Goal: Task Accomplishment & Management: Use online tool/utility

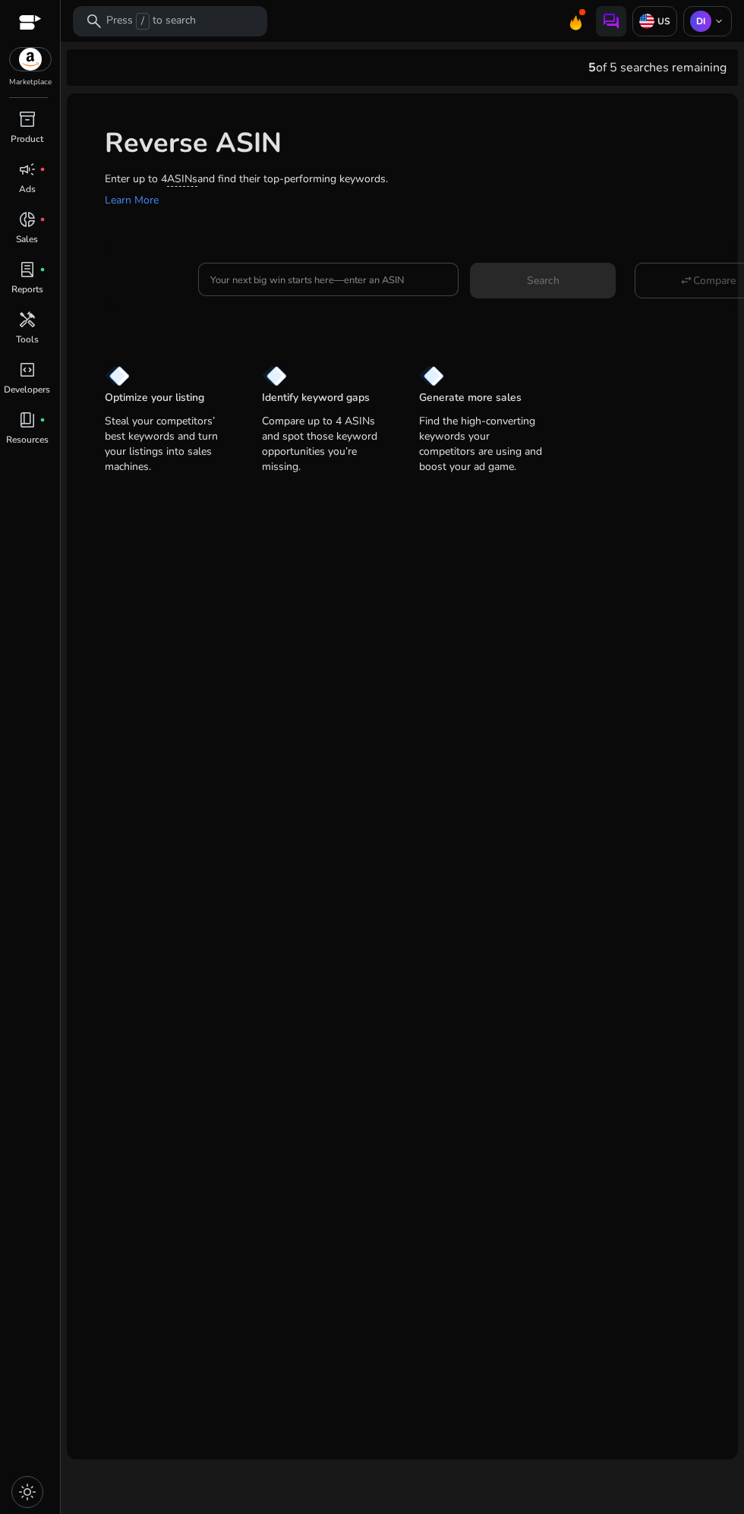
click at [286, 280] on input "Your next big win starts here—enter an ASIN" at bounding box center [328, 279] width 237 height 17
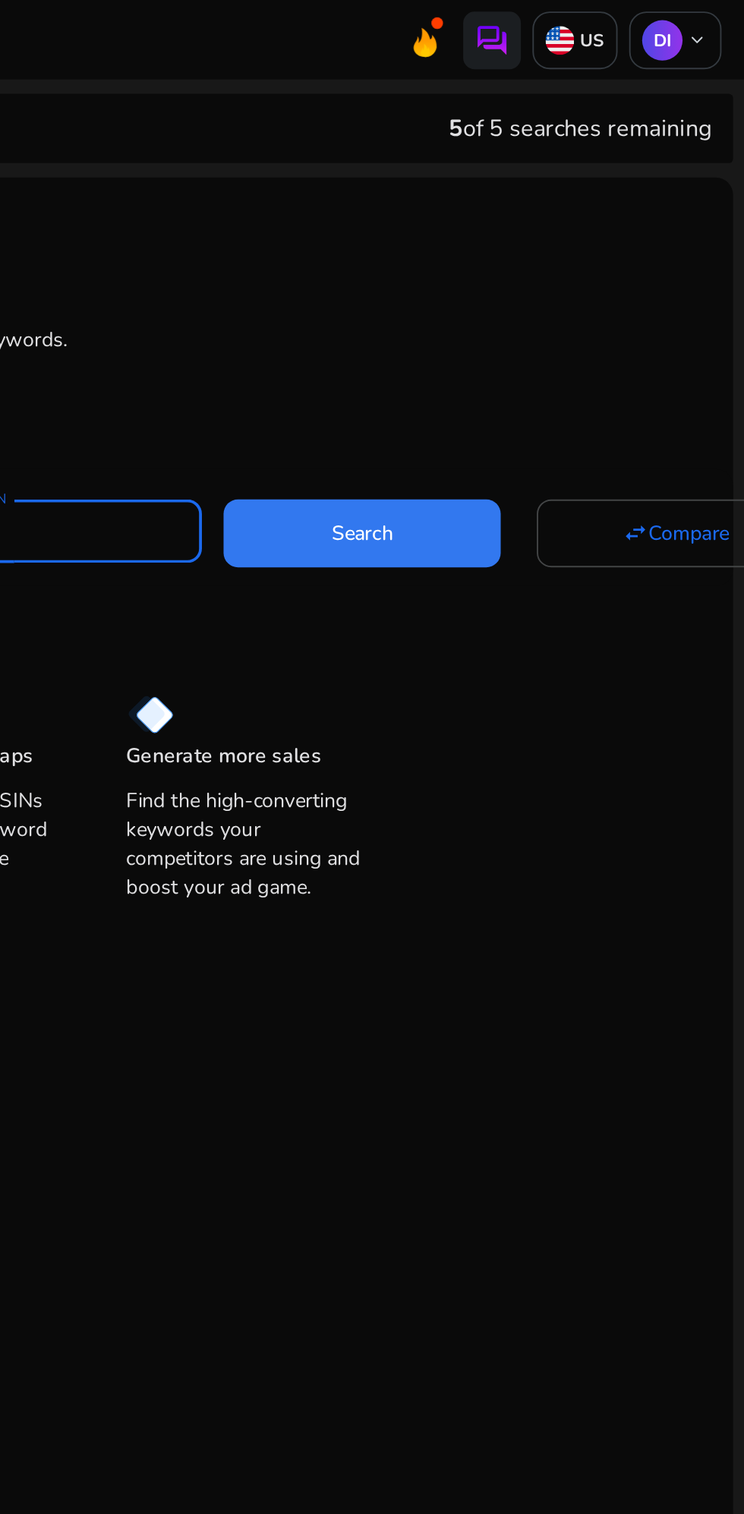
type input "**********"
click at [547, 286] on span "Search" at bounding box center [543, 281] width 33 height 16
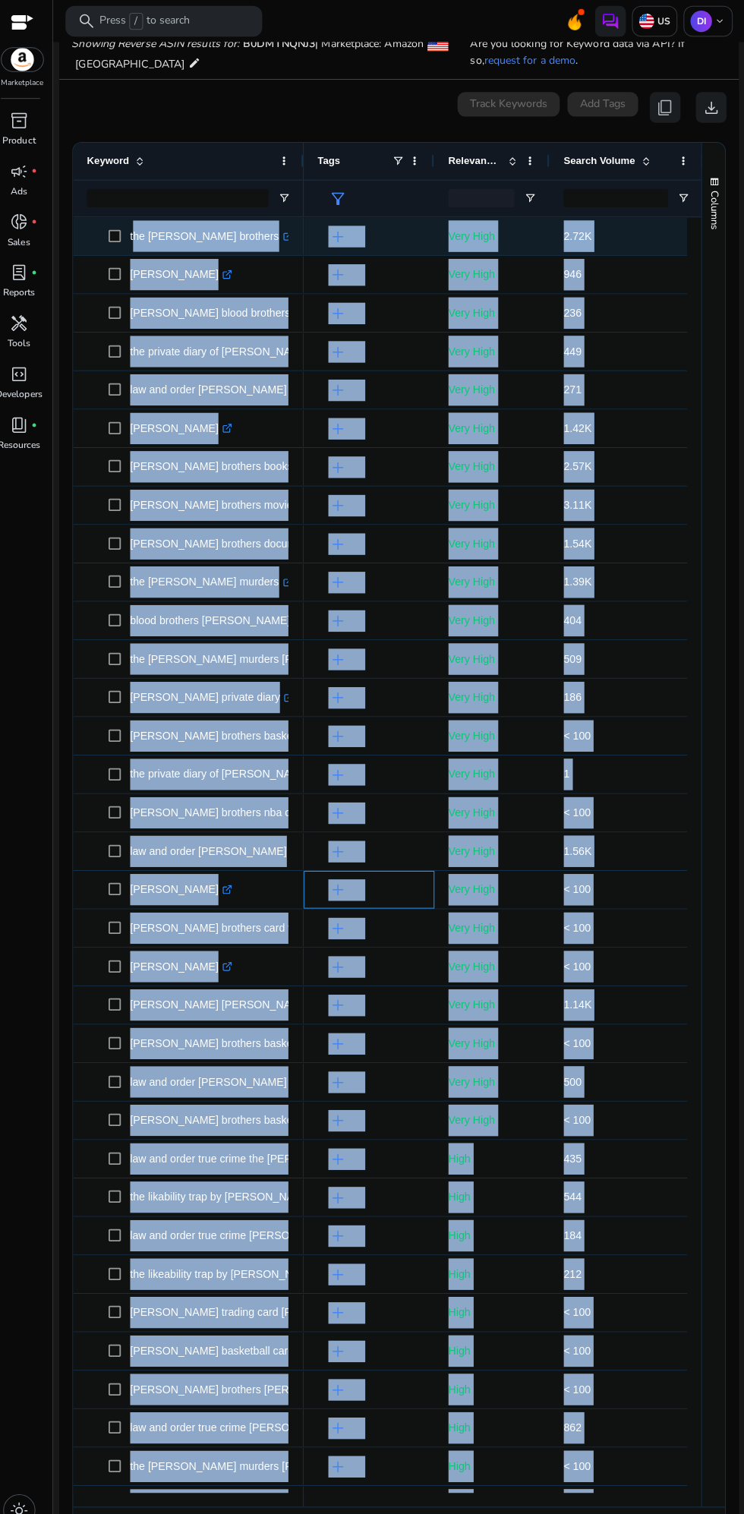
click at [400, 862] on div "add" at bounding box center [373, 879] width 102 height 36
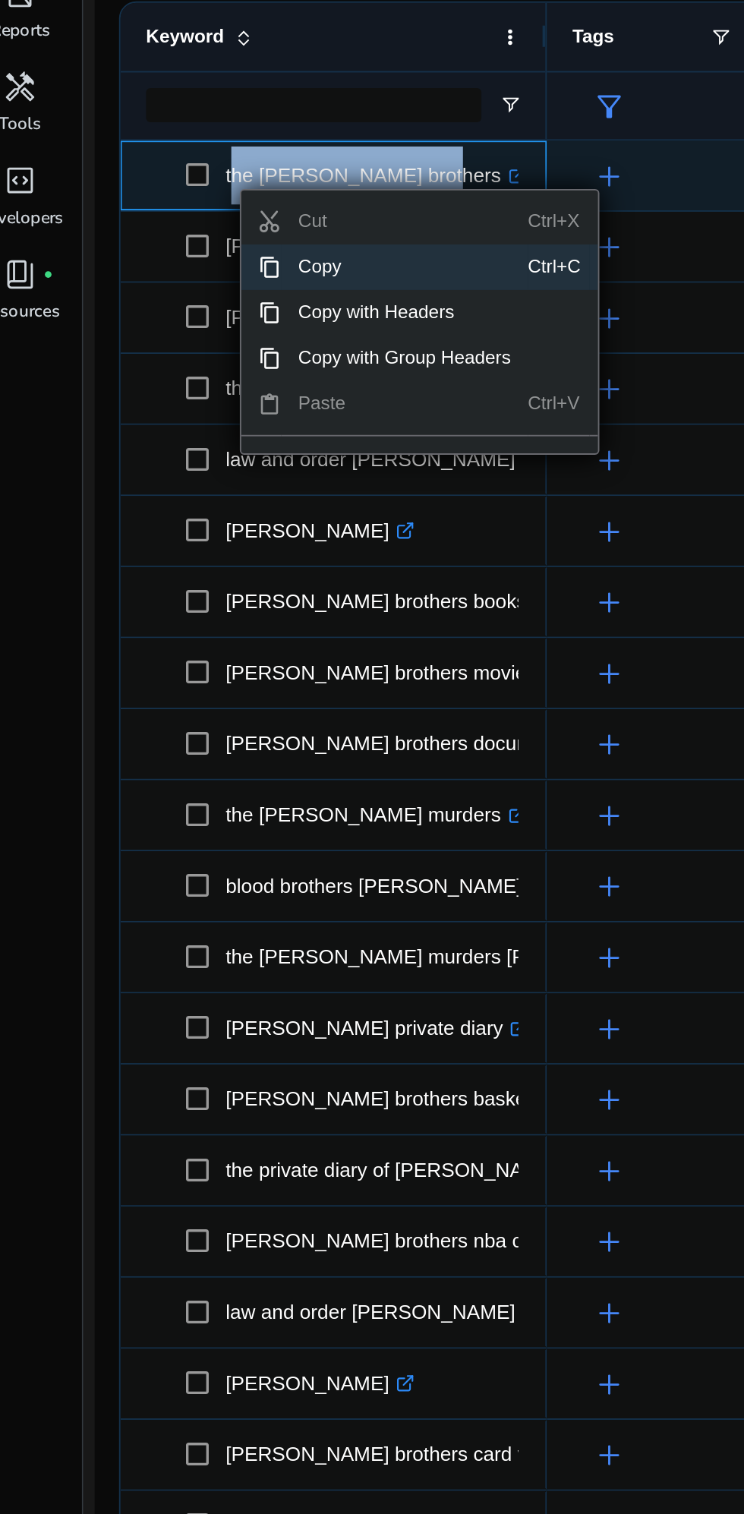
click at [192, 418] on span "Copy" at bounding box center [232, 416] width 132 height 24
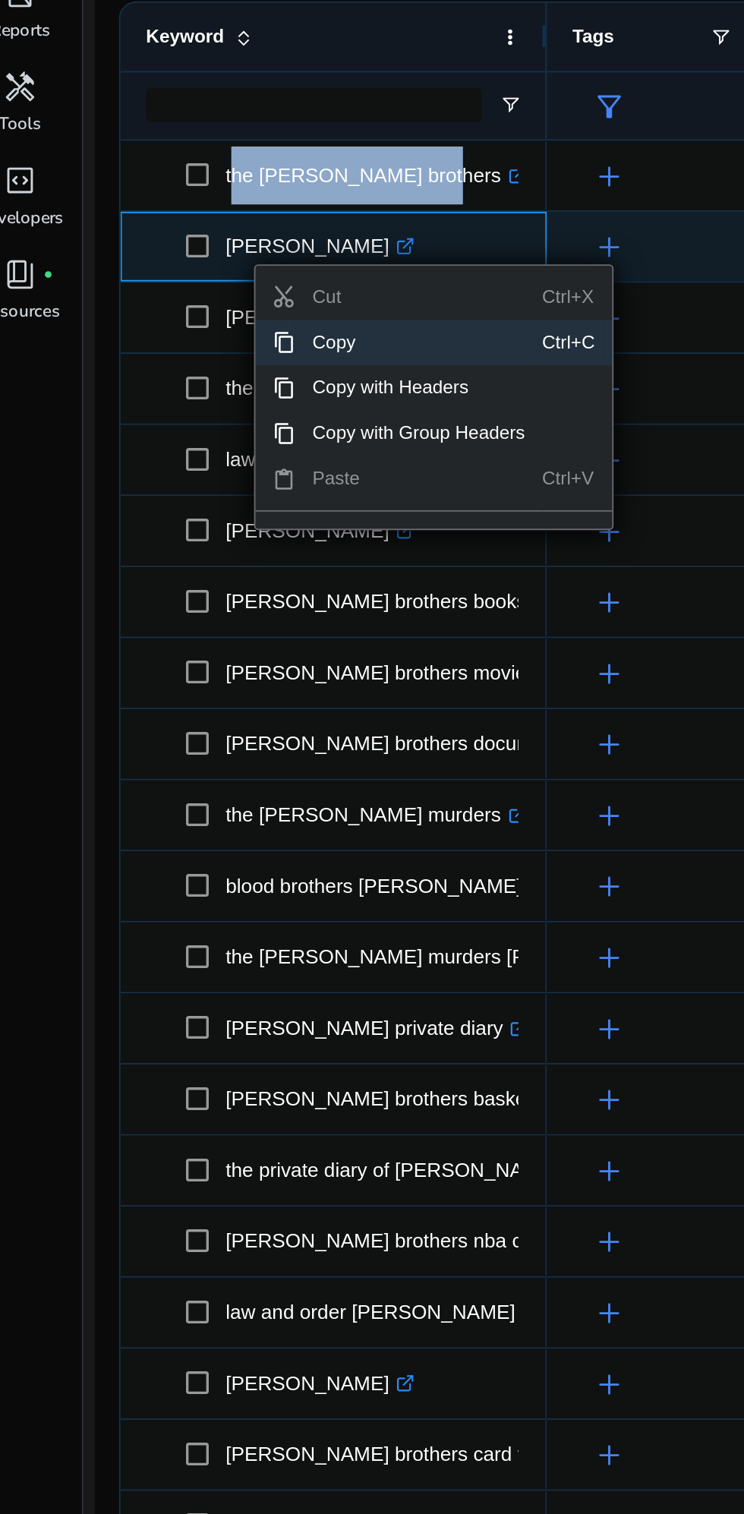
click at [189, 455] on span "Copy" at bounding box center [240, 456] width 132 height 24
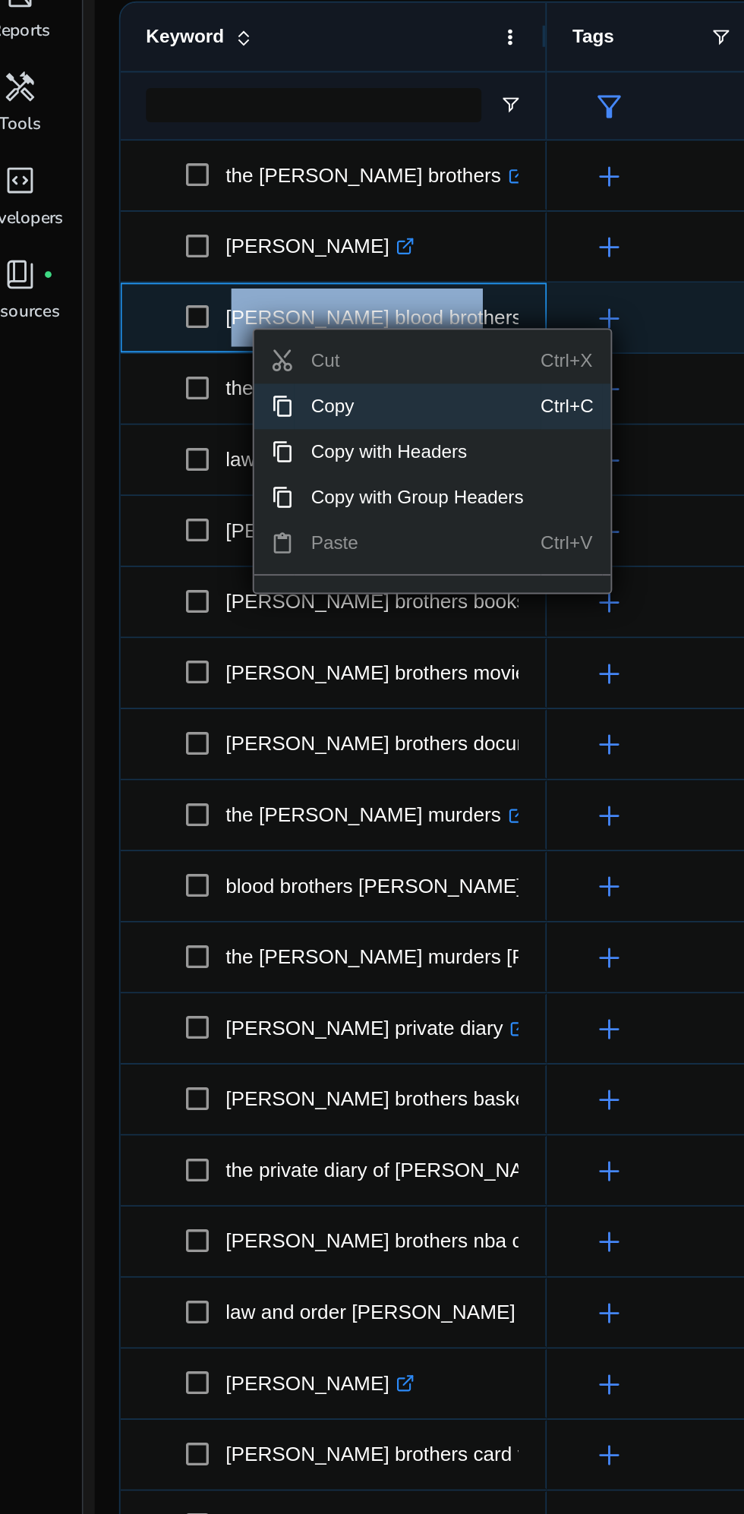
click at [200, 490] on span "Copy" at bounding box center [239, 490] width 132 height 24
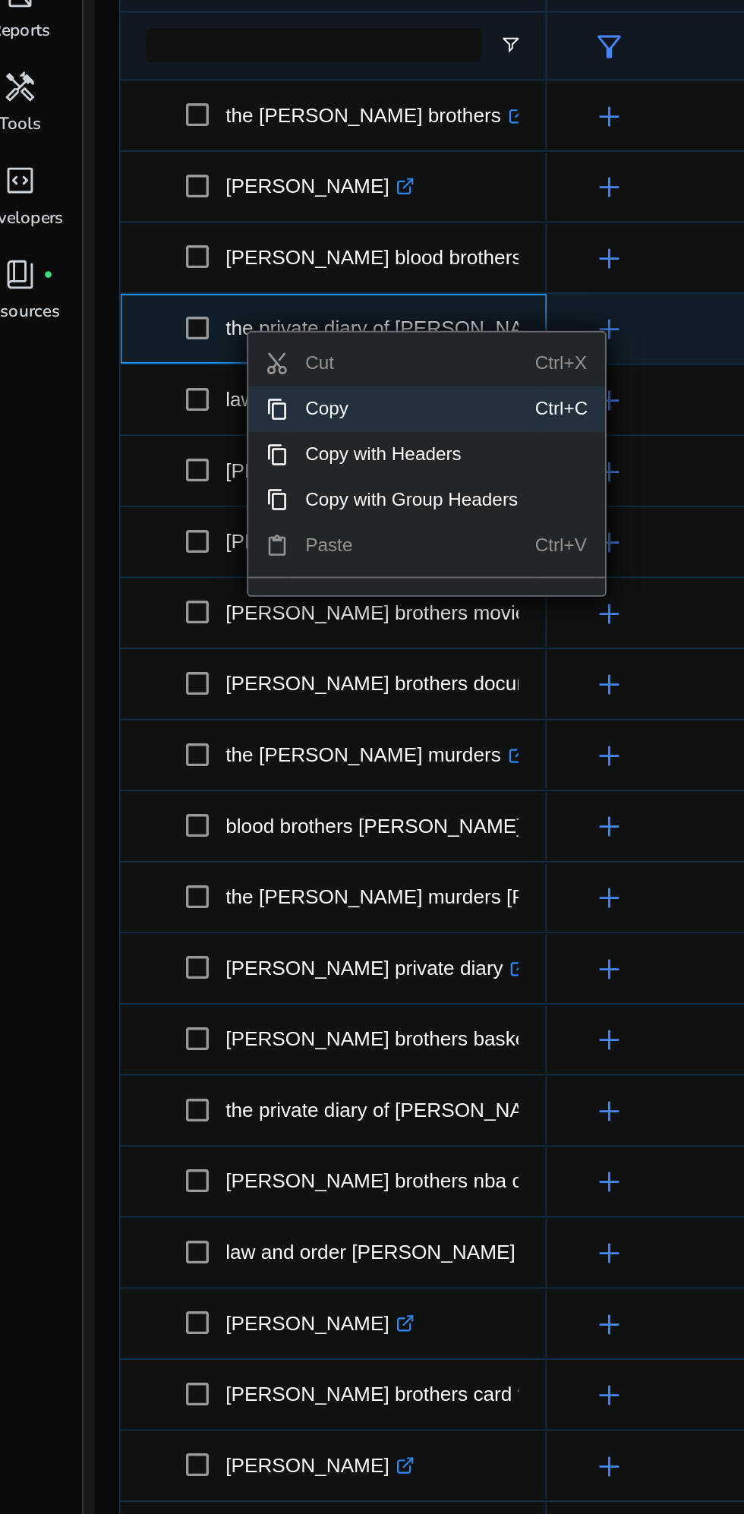
scroll to position [0, 11]
click at [193, 493] on span "Copy" at bounding box center [236, 492] width 132 height 24
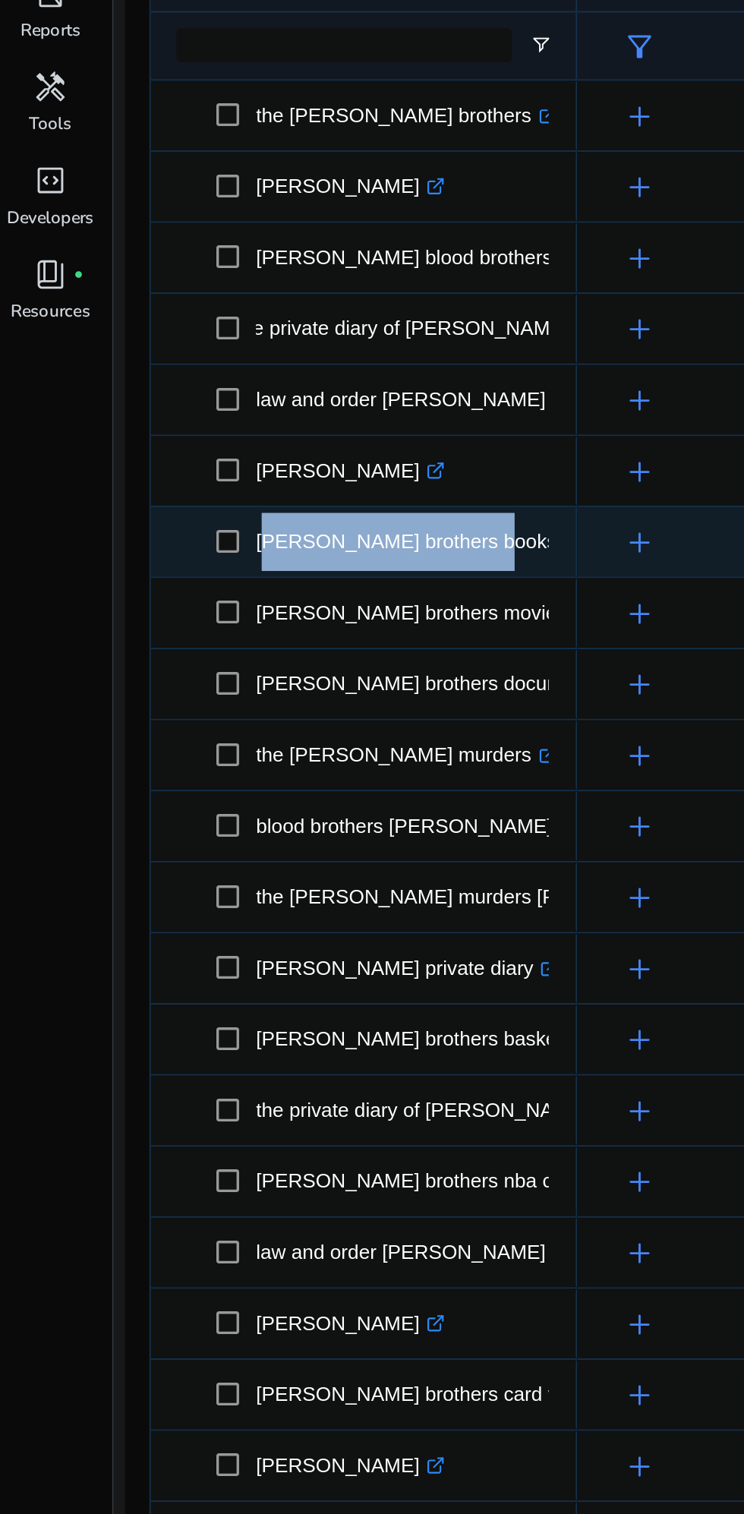
scroll to position [60, 0]
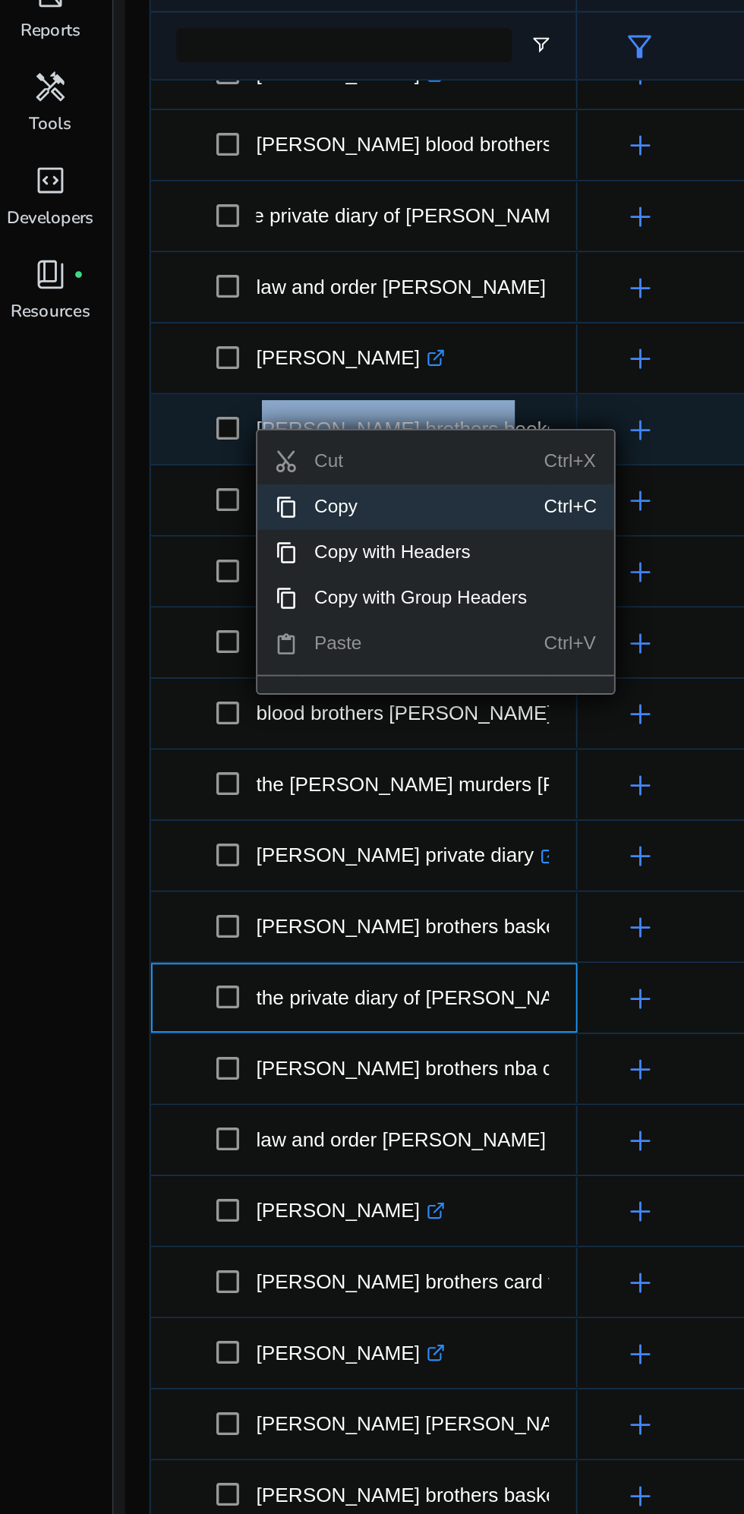
click at [184, 542] on span "Copy" at bounding box center [225, 544] width 132 height 24
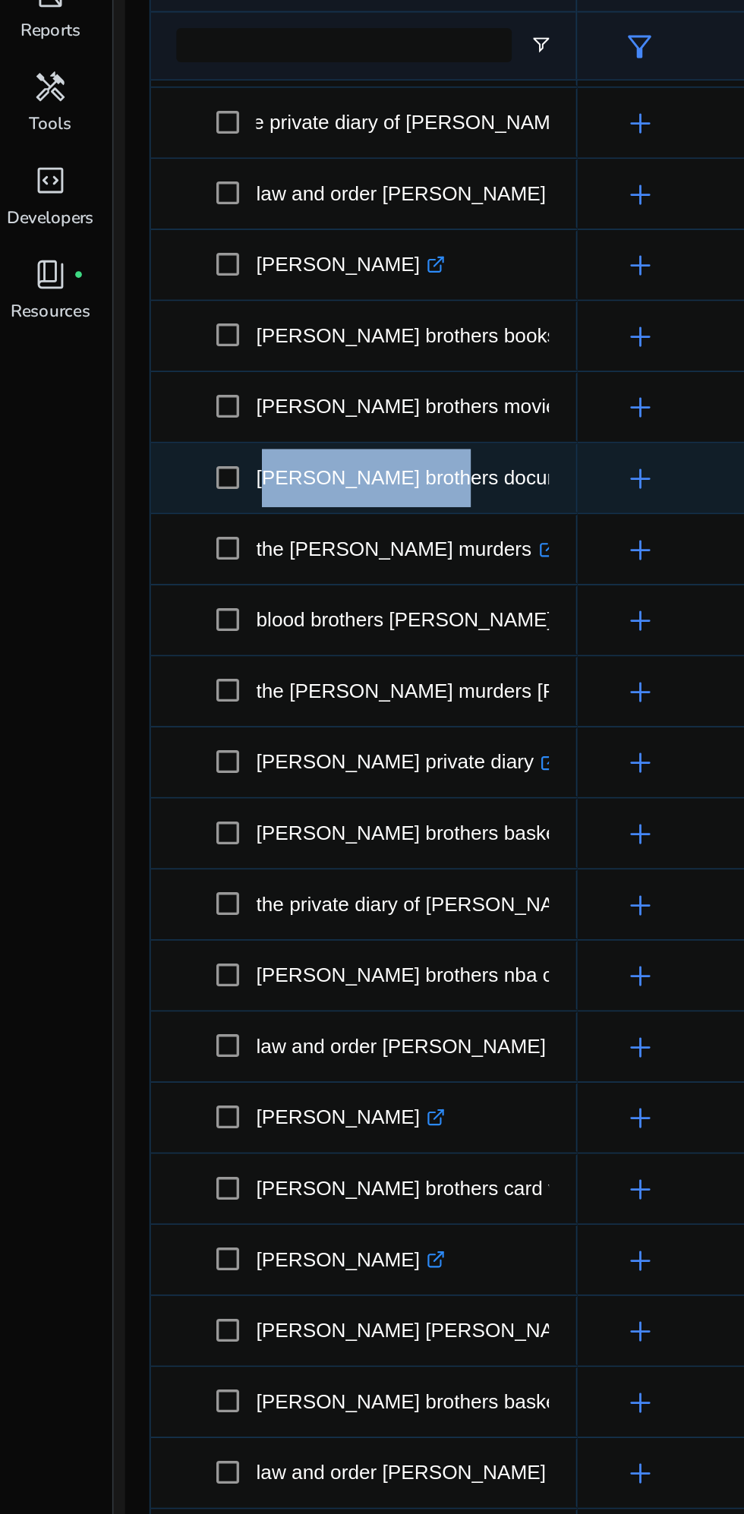
scroll to position [110, 0]
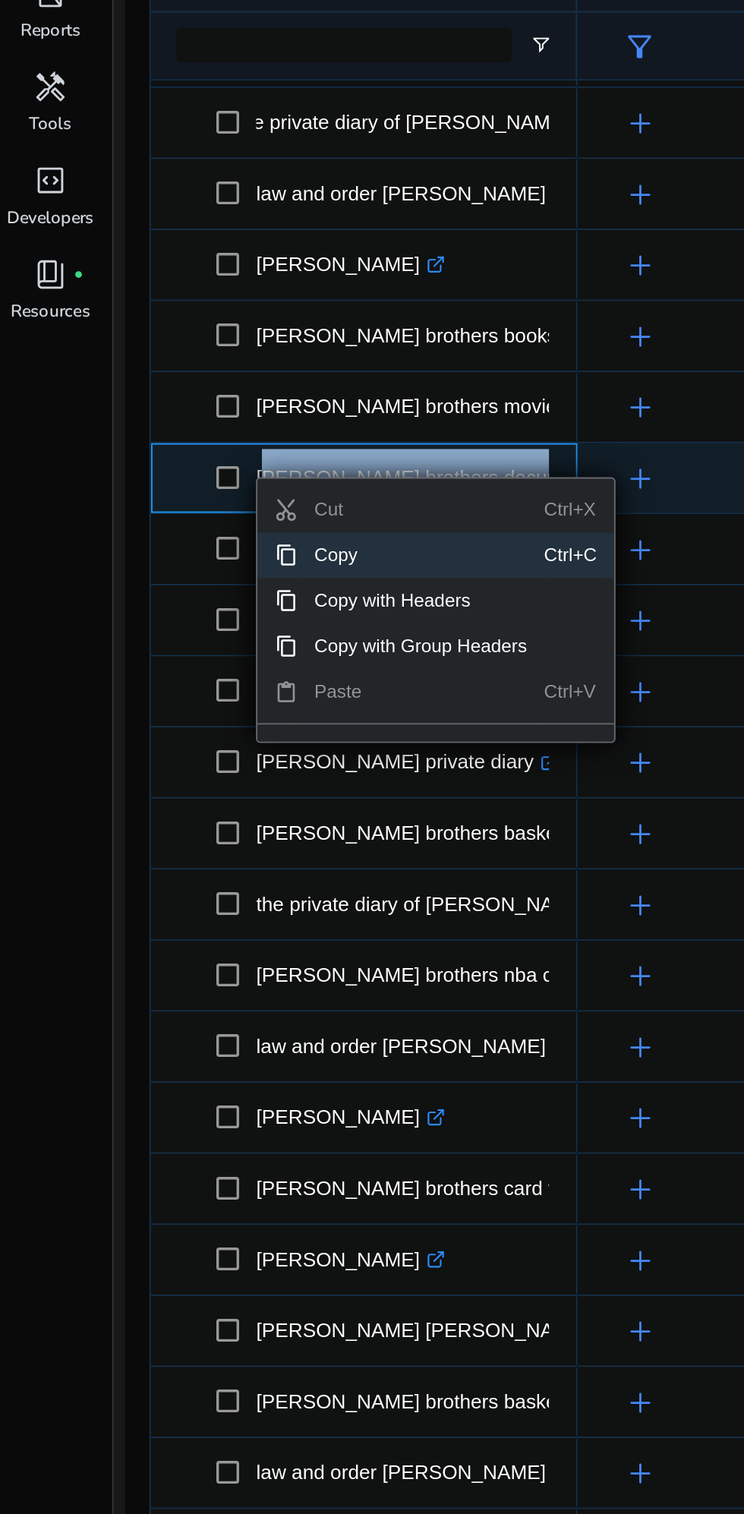
click at [230, 569] on span "Copy" at bounding box center [225, 570] width 132 height 24
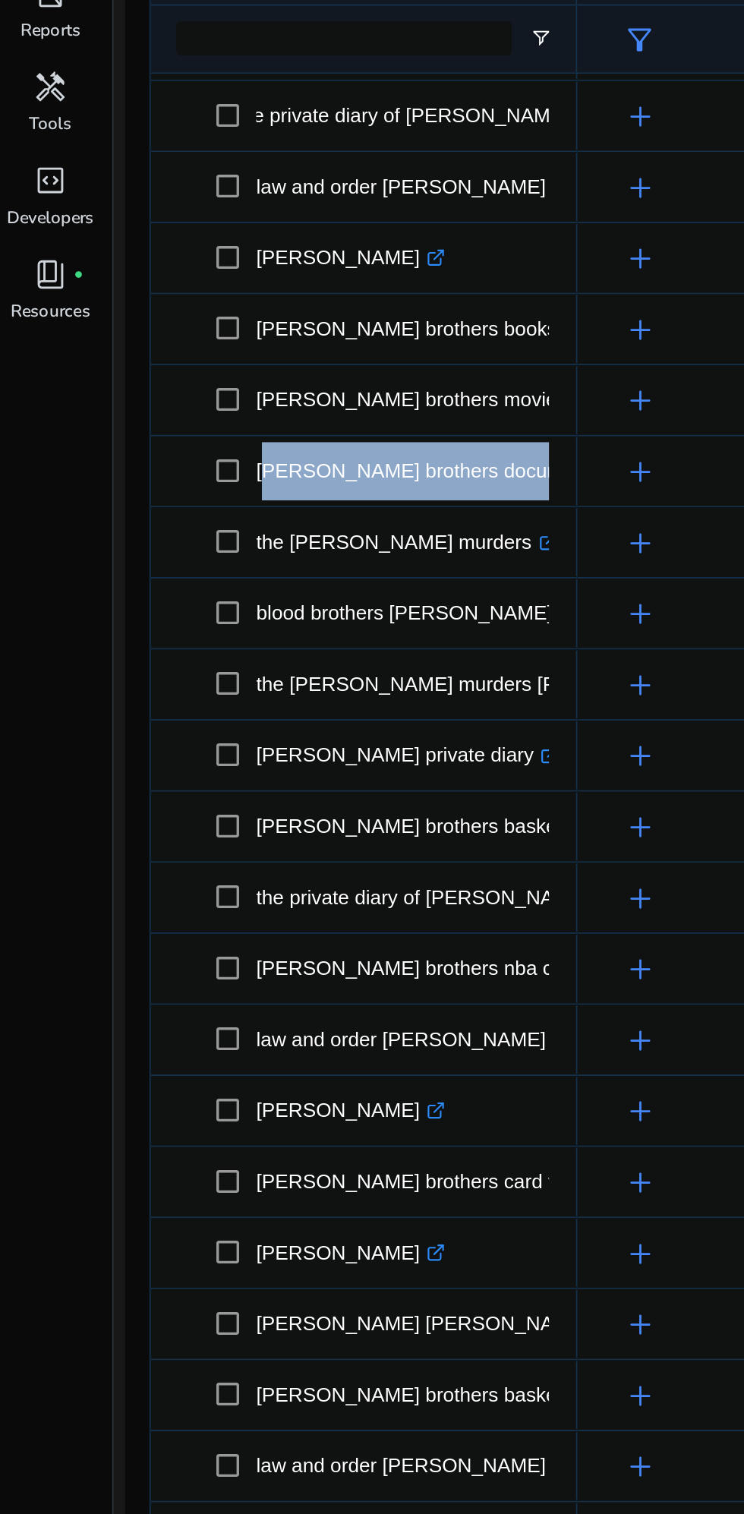
scroll to position [65, 0]
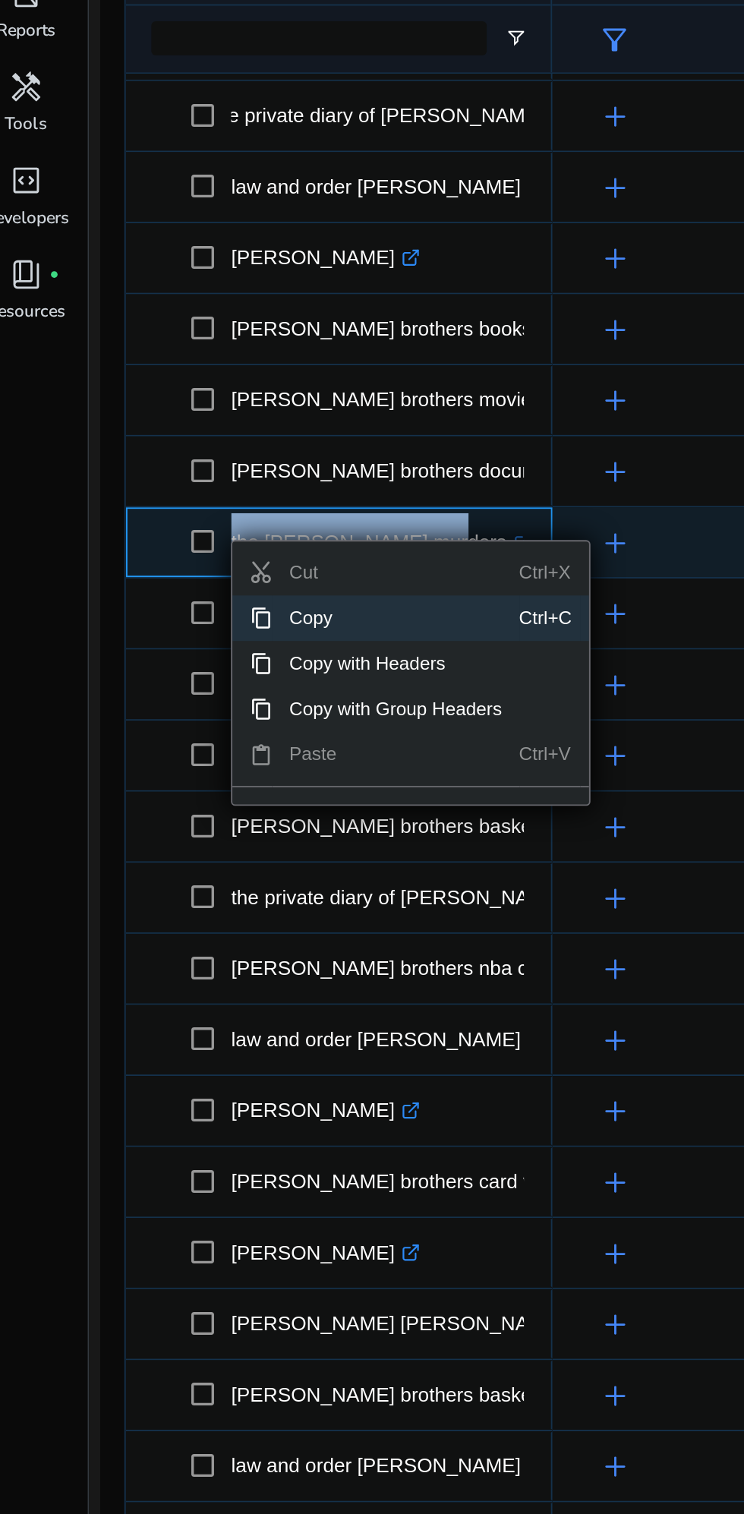
click at [213, 600] on span "Copy" at bounding box center [225, 603] width 132 height 24
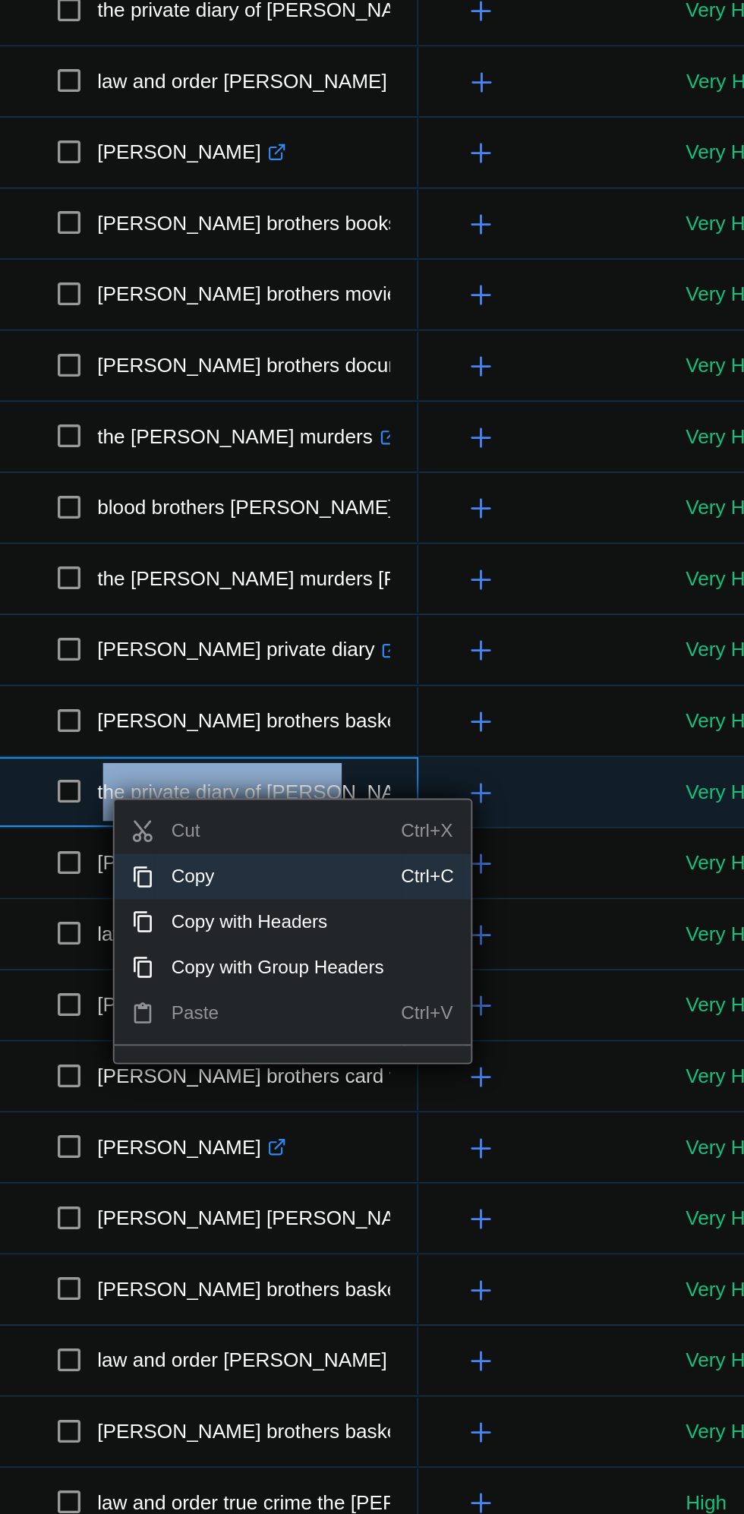
scroll to position [0, 12]
click at [196, 759] on span "Copy" at bounding box center [233, 764] width 132 height 24
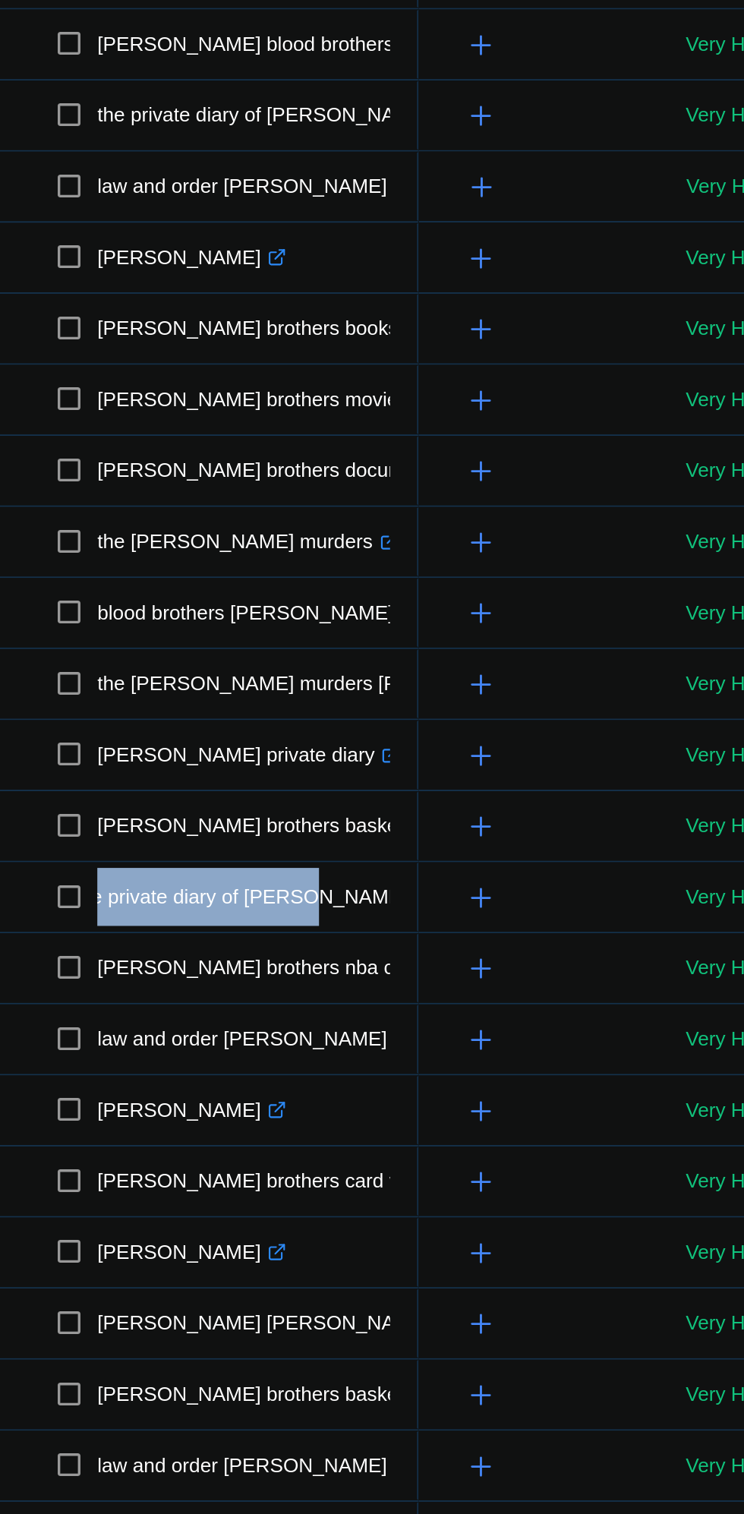
scroll to position [151, 0]
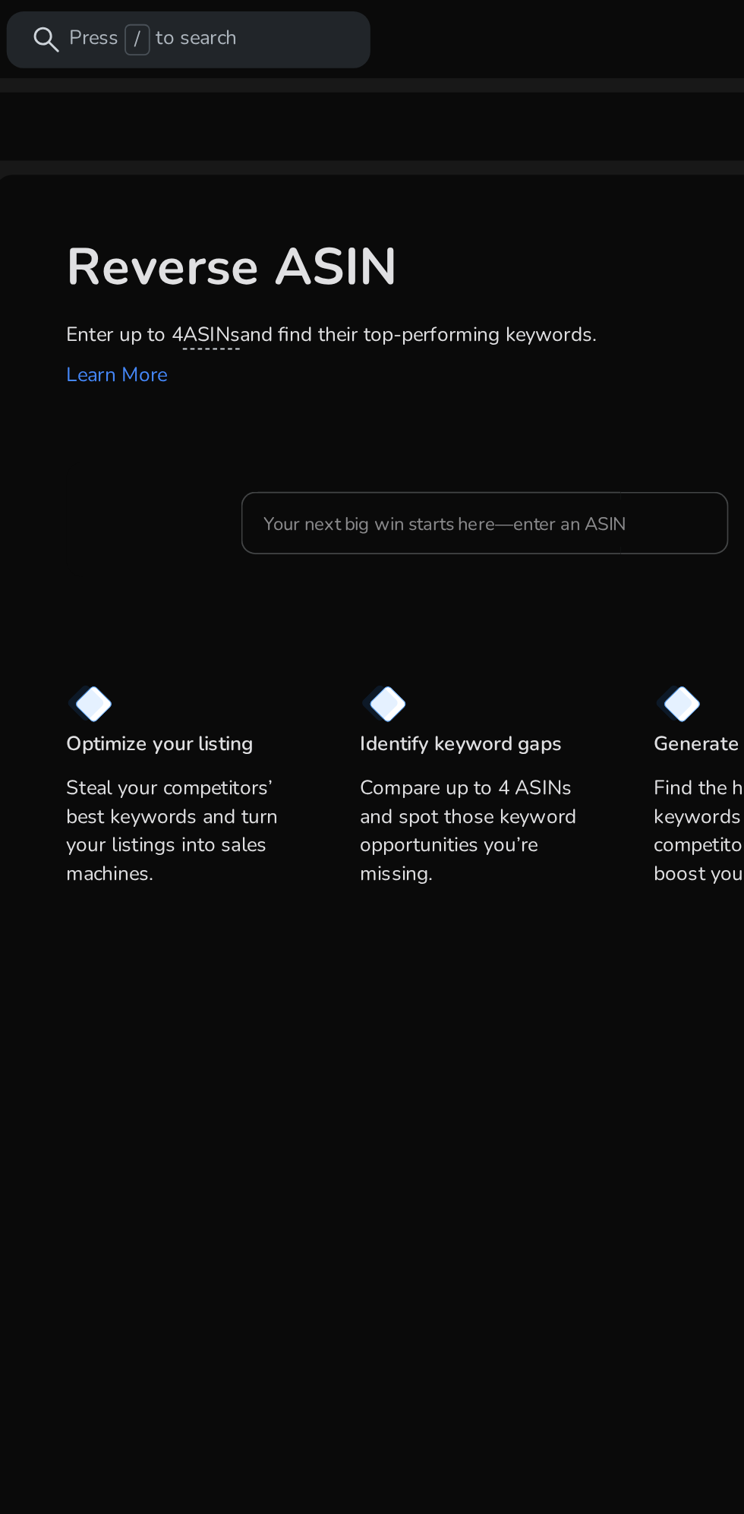
click at [380, 273] on input "Your next big win starts here—enter an ASIN" at bounding box center [328, 279] width 237 height 17
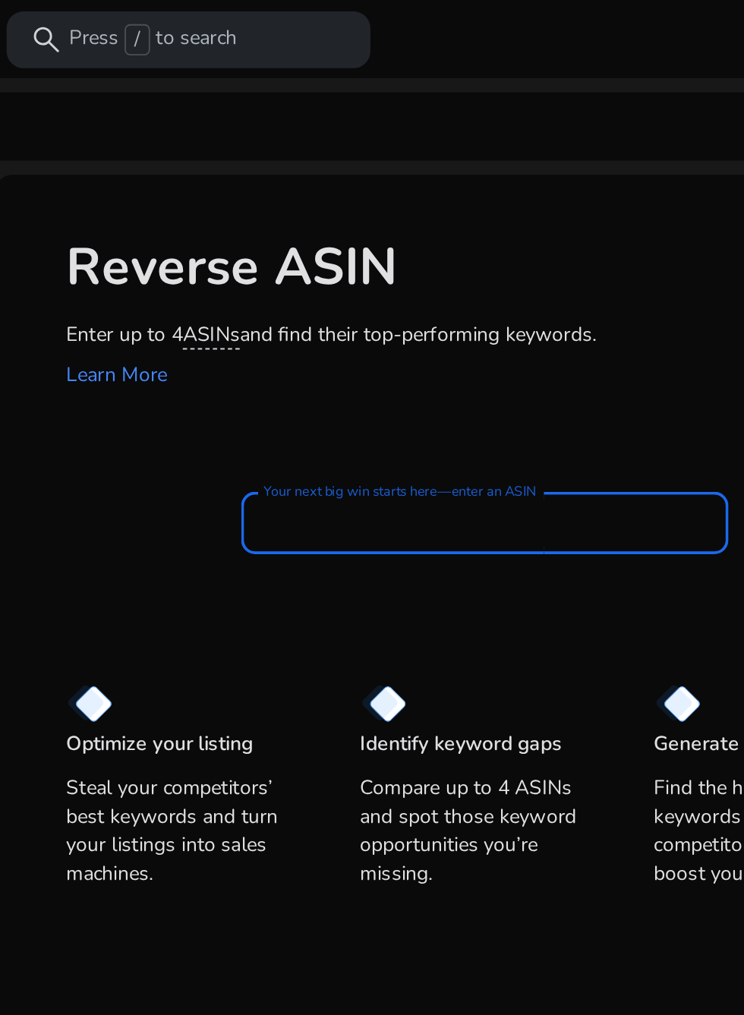
paste input "**********"
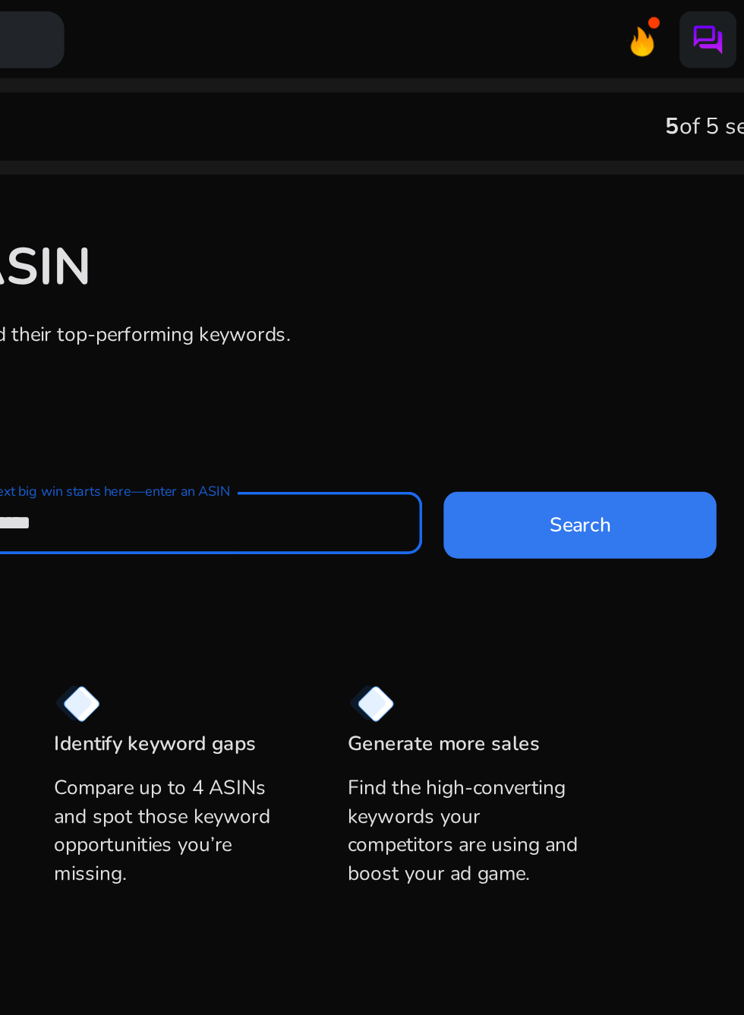
type input "**********"
click at [531, 288] on span at bounding box center [543, 280] width 146 height 36
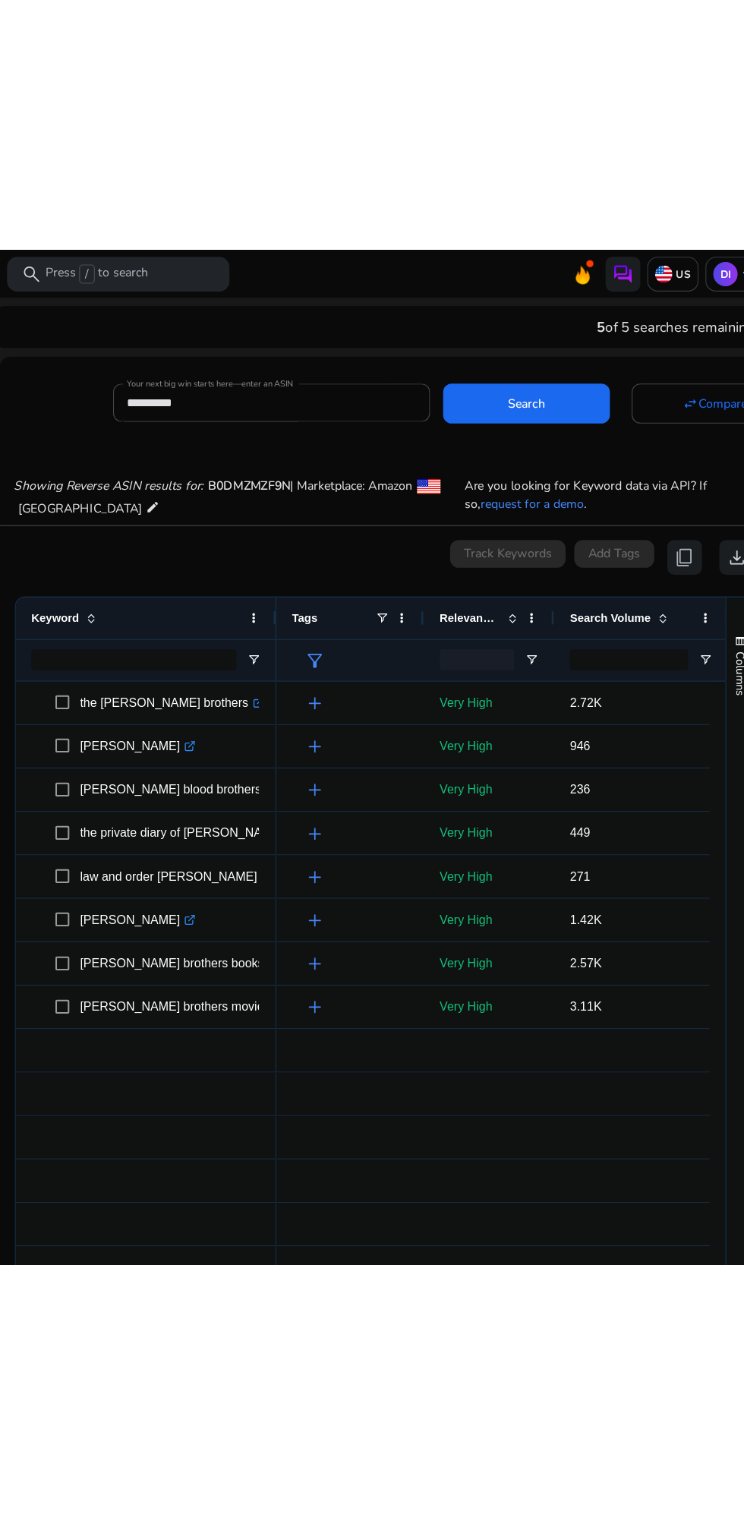
scroll to position [162, 0]
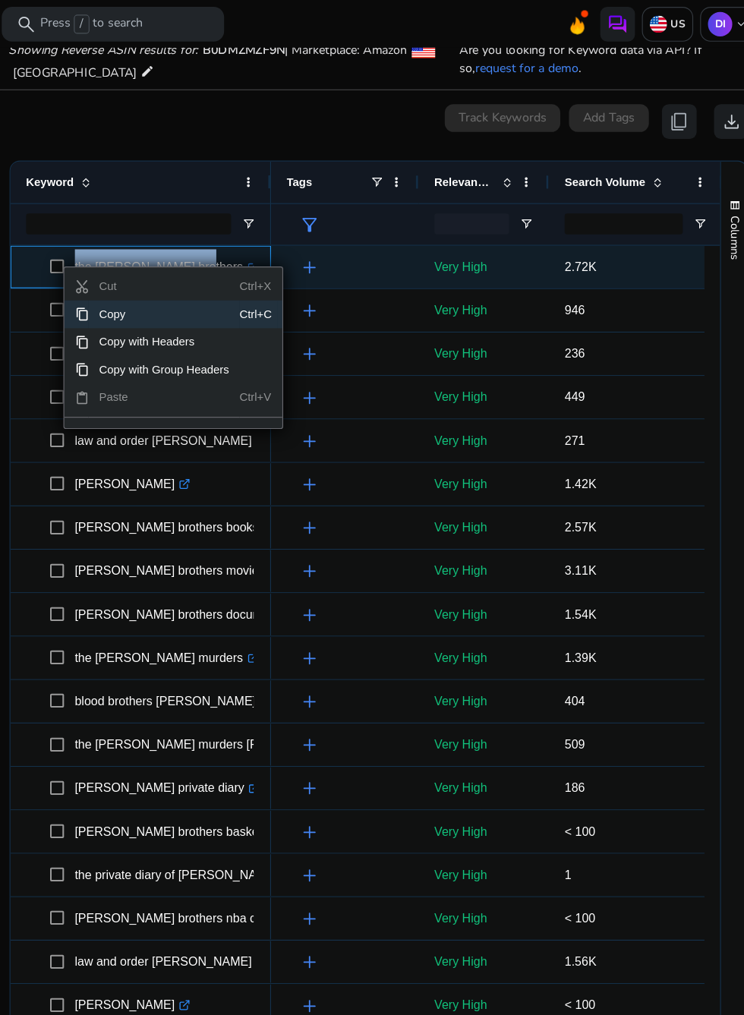
click at [216, 266] on span "Copy" at bounding box center [215, 275] width 132 height 24
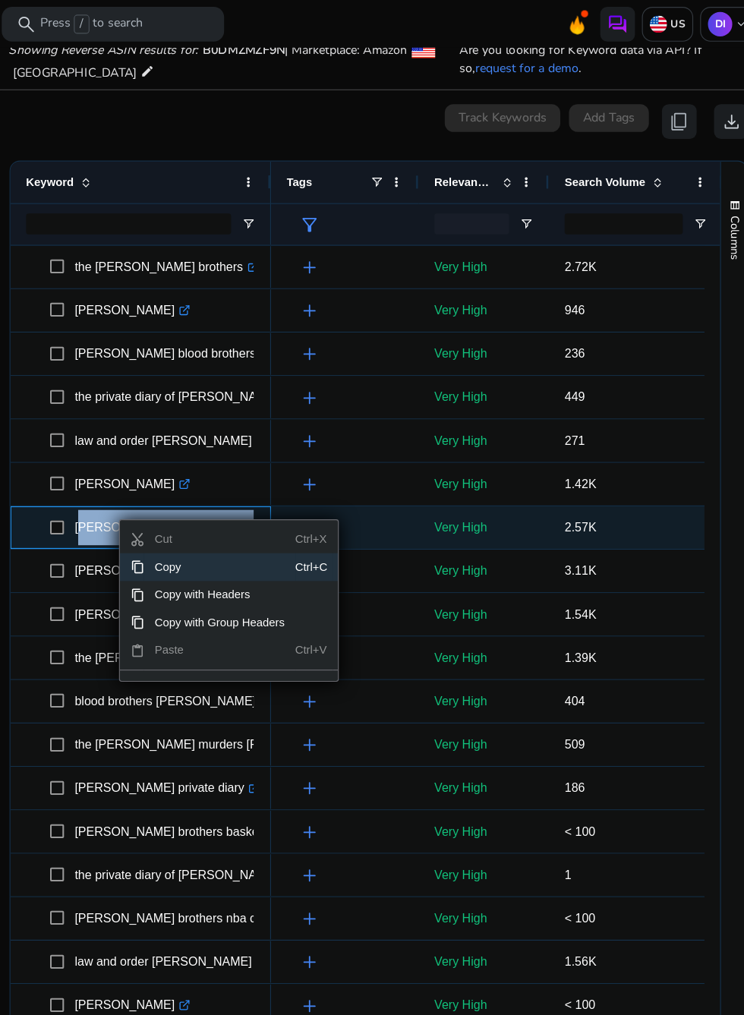
click at [307, 488] on span "Copy" at bounding box center [263, 496] width 132 height 24
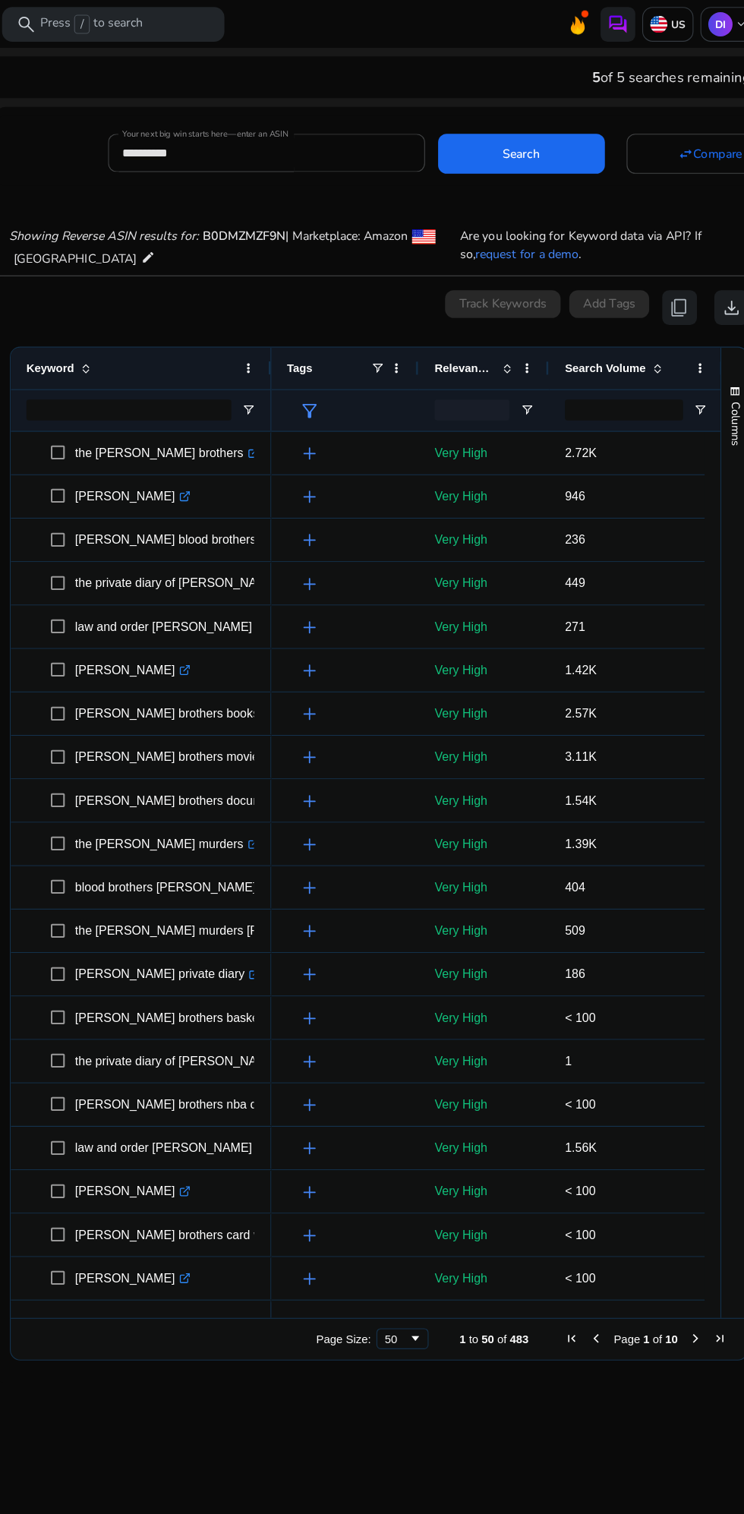
scroll to position [0, 0]
